Goal: Transaction & Acquisition: Purchase product/service

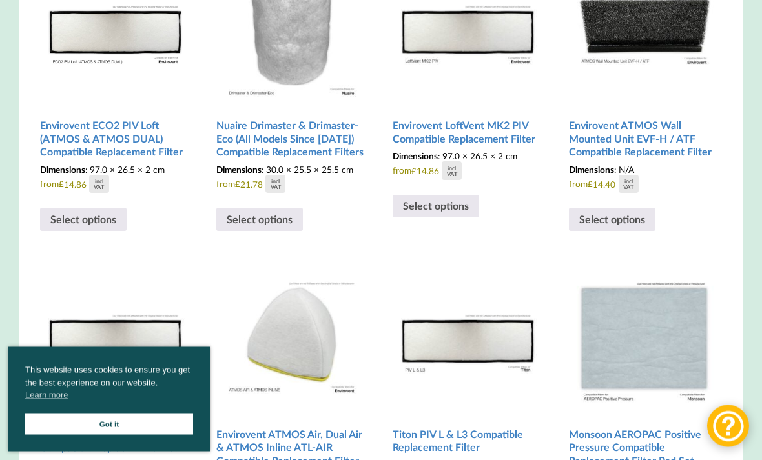
scroll to position [338, 0]
click at [315, 135] on h2 "Nuaire Drimaster & Drimaster-Eco (All Models Since [DATE]) Compatible Replaceme…" at bounding box center [291, 139] width 150 height 50
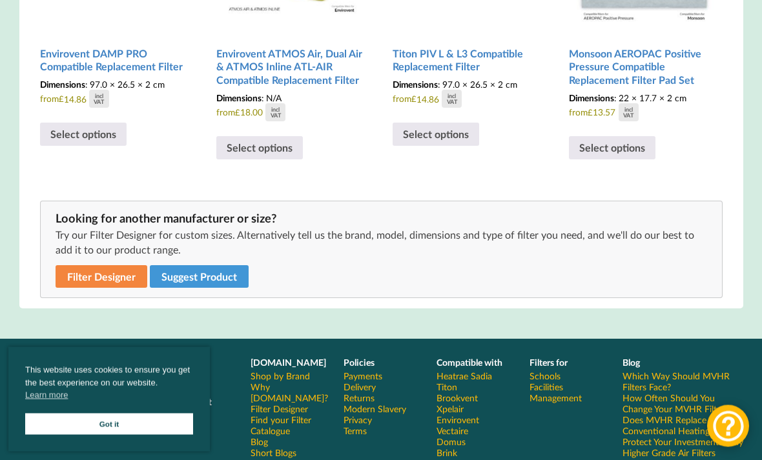
scroll to position [717, 0]
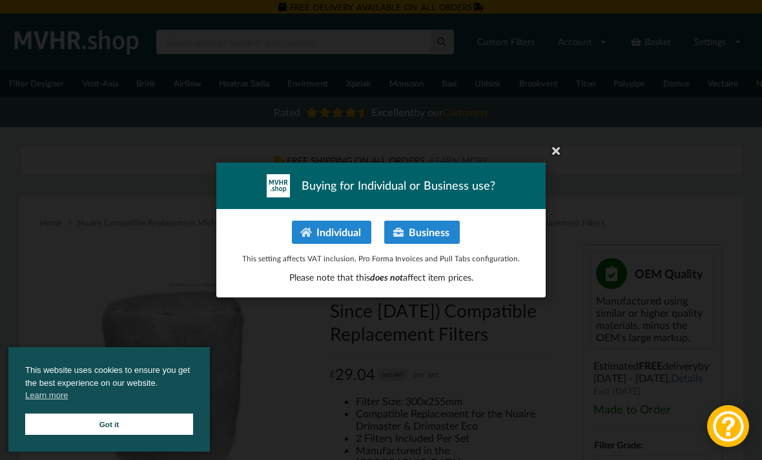
click at [559, 160] on icon at bounding box center [556, 150] width 21 height 21
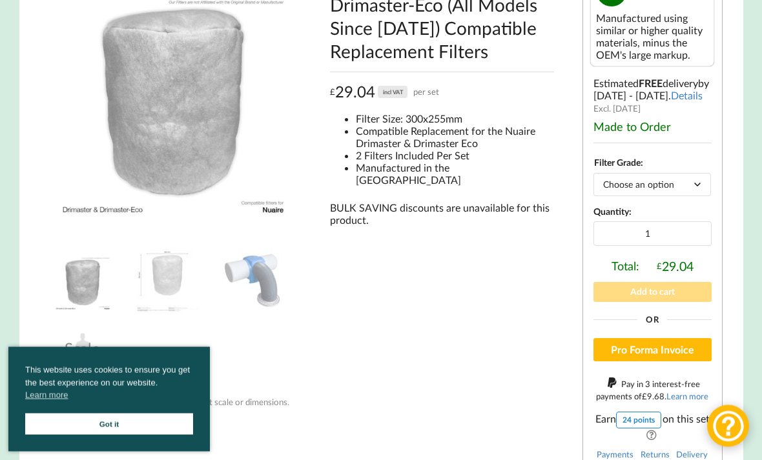
scroll to position [296, 0]
click at [688, 194] on select "Choose an option G4" at bounding box center [651, 184] width 117 height 23
select select "G4"
click at [665, 183] on select "Choose an option G4" at bounding box center [651, 184] width 117 height 23
click at [661, 194] on select "Choose an option G4" at bounding box center [651, 184] width 117 height 23
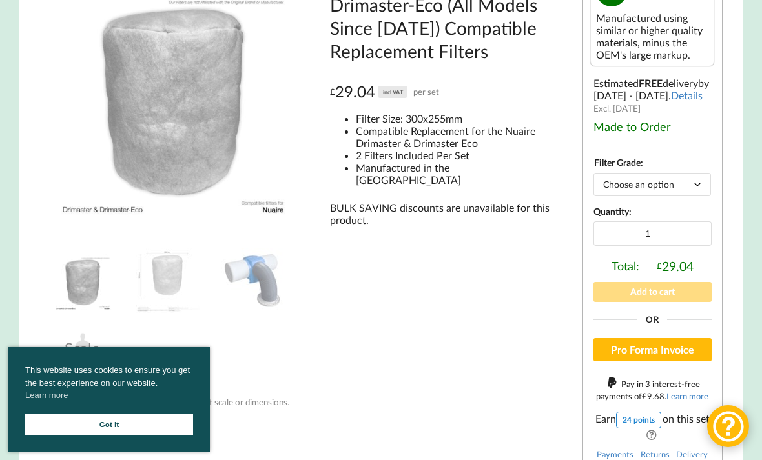
select select "G4"
click at [533, 295] on div "Nuaire Drimaster & Drimaster-Eco (All Models Since [DATE]) Compatible Replaceme…" at bounding box center [442, 216] width 263 height 526
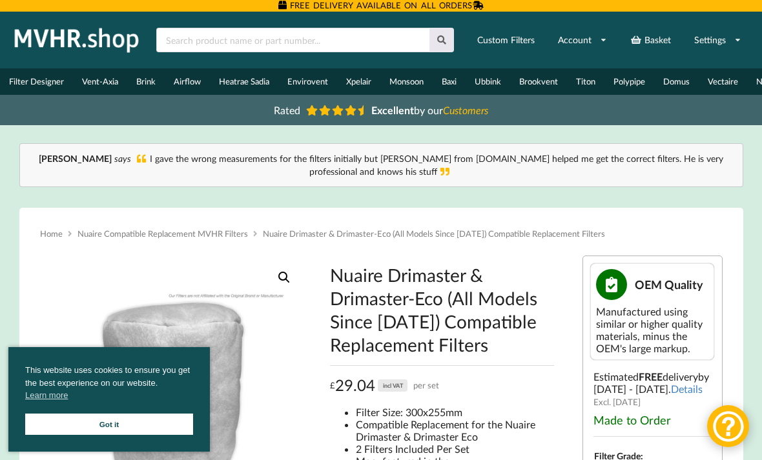
scroll to position [0, 0]
